Goal: Task Accomplishment & Management: Manage account settings

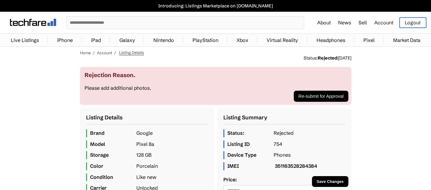
click at [377, 24] on link "Account" at bounding box center [383, 22] width 19 height 6
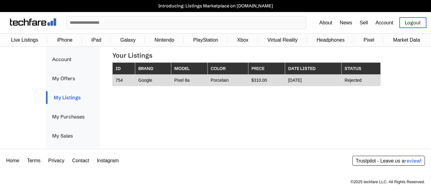
click at [227, 82] on td "Porcelain" at bounding box center [227, 80] width 41 height 11
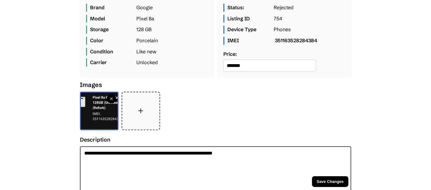
scroll to position [127, 0]
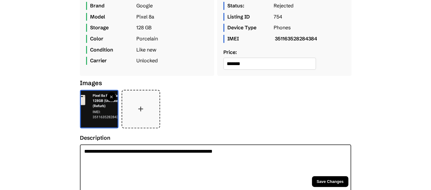
click at [144, 109] on button "+" at bounding box center [140, 108] width 37 height 37
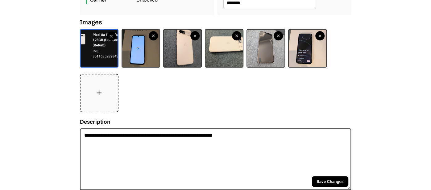
scroll to position [190, 0]
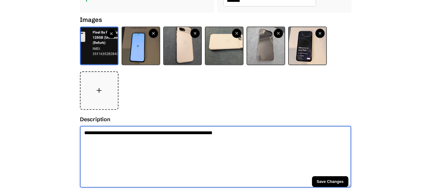
click at [254, 133] on textarea "**********" at bounding box center [215, 157] width 271 height 62
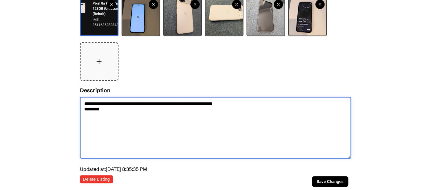
scroll to position [235, 0]
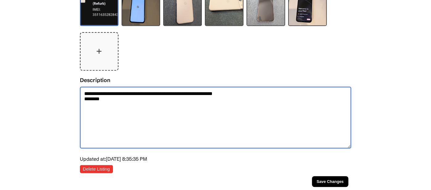
type textarea "**********"
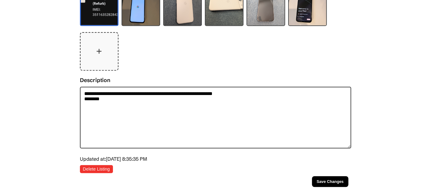
click at [326, 179] on span "Save Changes" at bounding box center [329, 181] width 27 height 5
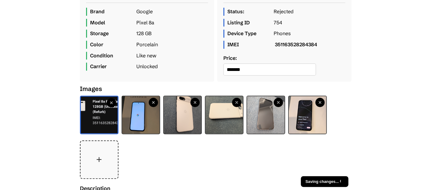
scroll to position [121, 0]
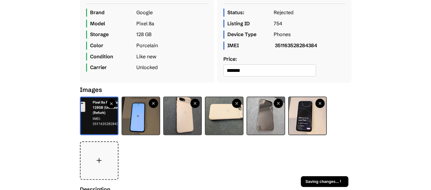
click at [109, 106] on icon at bounding box center [111, 103] width 4 height 4
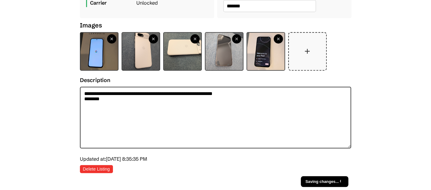
scroll to position [0, 0]
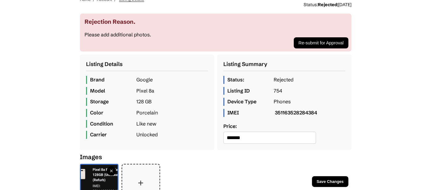
scroll to position [56, 0]
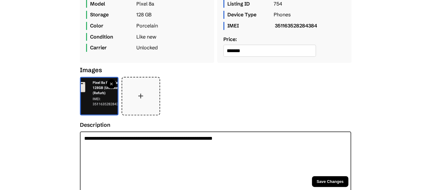
scroll to position [143, 0]
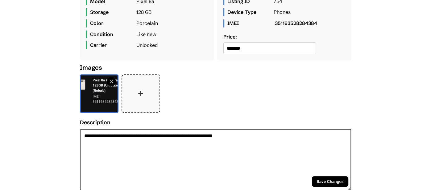
click at [145, 95] on button "+" at bounding box center [140, 93] width 37 height 37
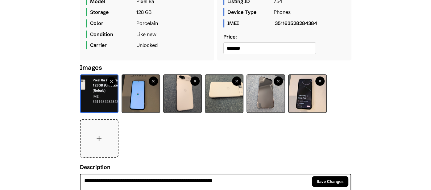
click at [328, 179] on span "Save Changes" at bounding box center [329, 181] width 27 height 5
click at [109, 84] on icon at bounding box center [111, 81] width 4 height 4
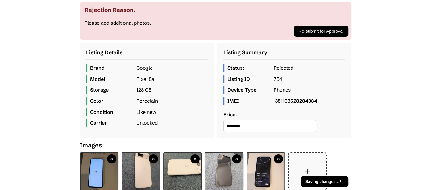
scroll to position [0, 0]
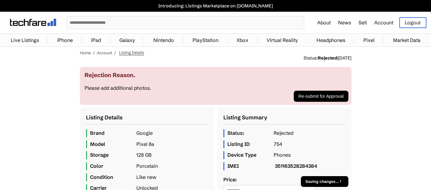
click at [318, 99] on button "Re-submit for Approval" at bounding box center [320, 96] width 54 height 11
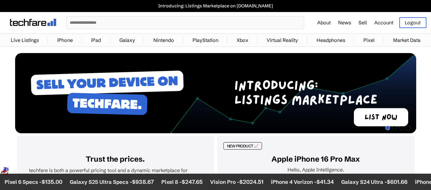
click at [378, 22] on link "Account" at bounding box center [383, 22] width 19 height 6
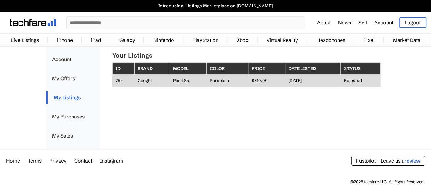
click at [129, 80] on td "754" at bounding box center [123, 81] width 22 height 12
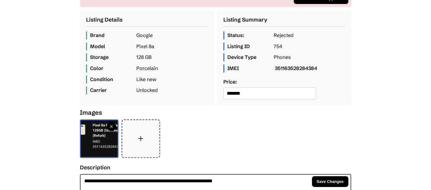
scroll to position [98, 0]
click at [110, 127] on icon at bounding box center [111, 126] width 2 height 2
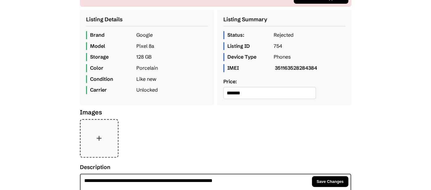
click at [99, 142] on button "+" at bounding box center [98, 138] width 37 height 37
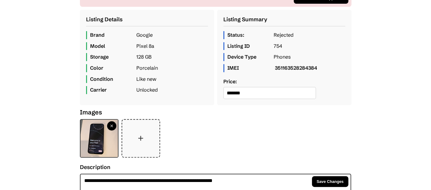
click at [324, 180] on span "Save Changes" at bounding box center [329, 181] width 27 height 5
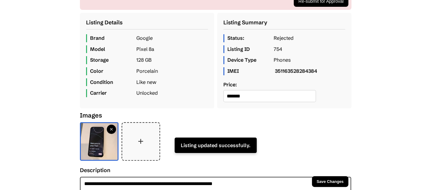
click at [139, 147] on button "+" at bounding box center [140, 141] width 37 height 37
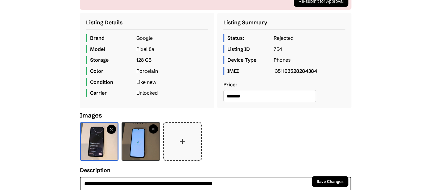
click at [184, 141] on button "+" at bounding box center [182, 141] width 37 height 37
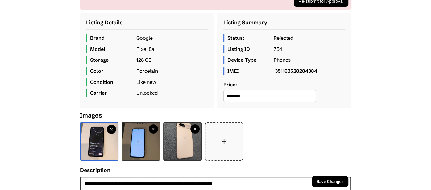
click at [323, 182] on span "Save Changes" at bounding box center [329, 181] width 27 height 5
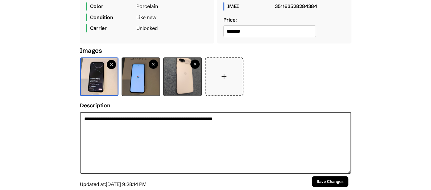
scroll to position [190, 0]
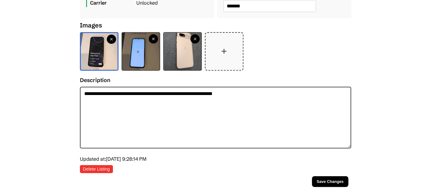
click at [320, 184] on button "Save Changes" at bounding box center [330, 181] width 36 height 11
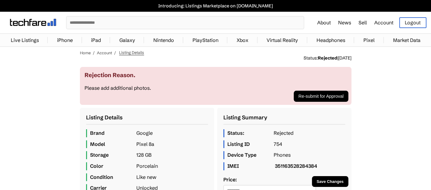
click at [309, 99] on button "Re-submit for Approval" at bounding box center [320, 96] width 54 height 11
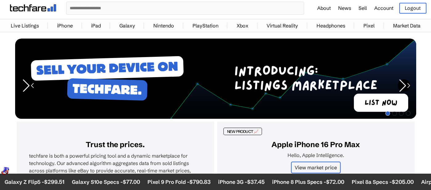
scroll to position [13, 0]
